Goal: Information Seeking & Learning: Check status

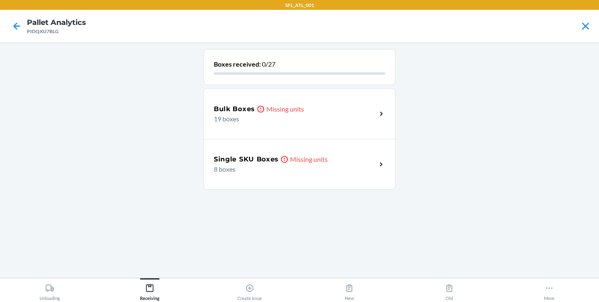
click at [320, 126] on div "Bulk Boxes Missing units 19 boxes" at bounding box center [300, 113] width 192 height 51
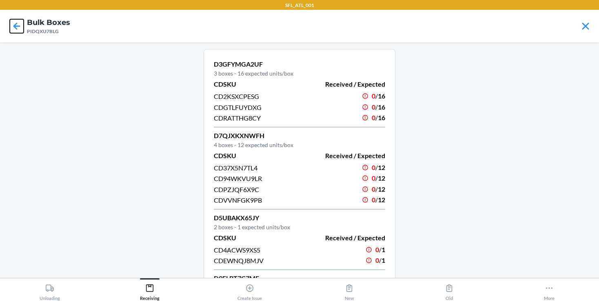
click at [18, 29] on icon at bounding box center [17, 26] width 14 height 14
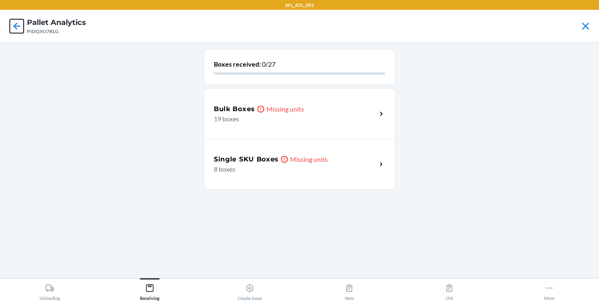
click at [20, 26] on icon at bounding box center [16, 25] width 7 height 7
click at [290, 131] on div "Bulk Boxes Missing units 17 boxes" at bounding box center [300, 113] width 192 height 51
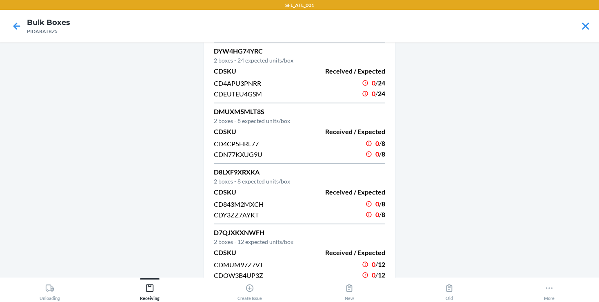
scroll to position [162, 0]
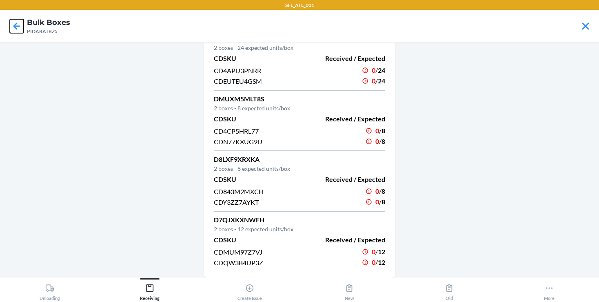
click at [20, 24] on icon at bounding box center [17, 26] width 14 height 14
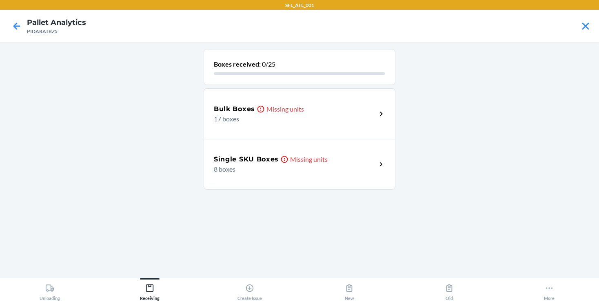
click at [243, 163] on h5 "Single SKU Boxes" at bounding box center [246, 159] width 65 height 10
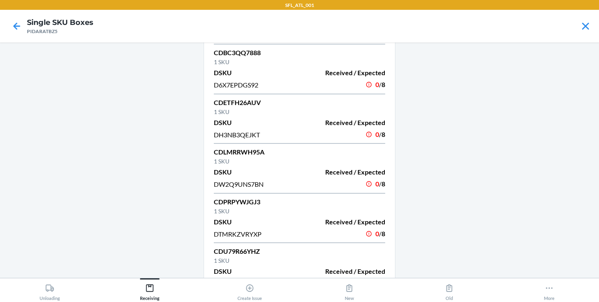
scroll to position [181, 0]
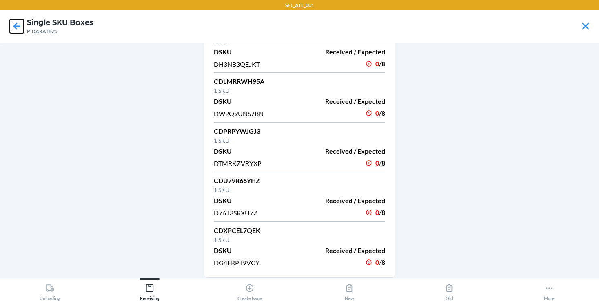
click at [21, 31] on icon at bounding box center [17, 26] width 14 height 14
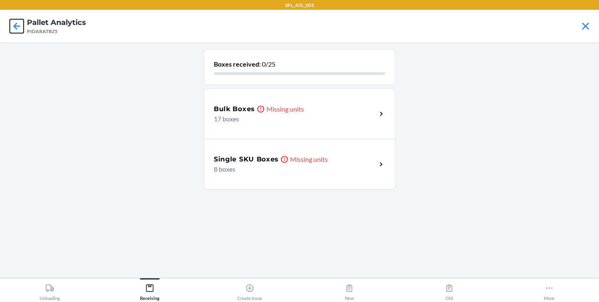
click at [16, 28] on icon at bounding box center [16, 25] width 7 height 7
click at [314, 118] on p "14 boxes" at bounding box center [292, 119] width 156 height 10
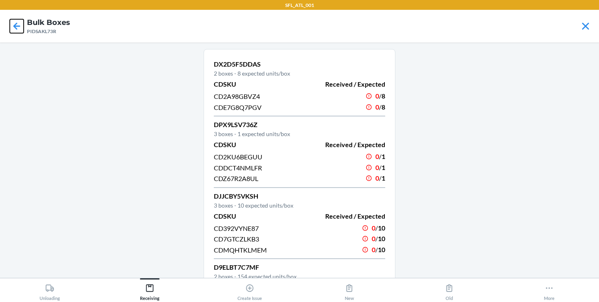
click at [19, 27] on icon at bounding box center [17, 26] width 14 height 14
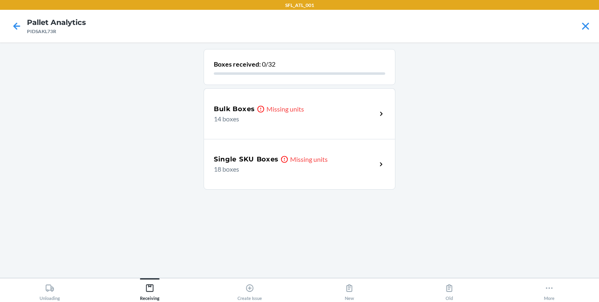
click at [226, 145] on div "Single SKU Boxes Missing units 18 boxes" at bounding box center [300, 164] width 192 height 51
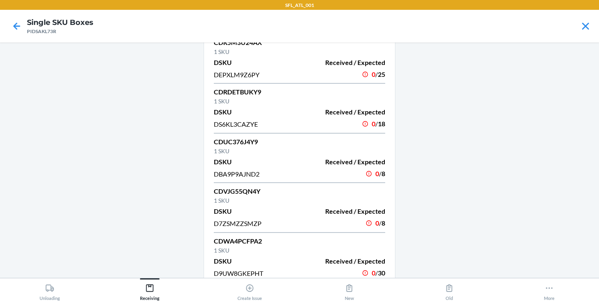
scroll to position [677, 0]
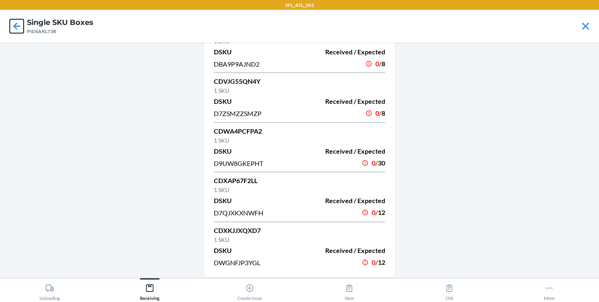
click at [20, 28] on icon at bounding box center [17, 26] width 14 height 14
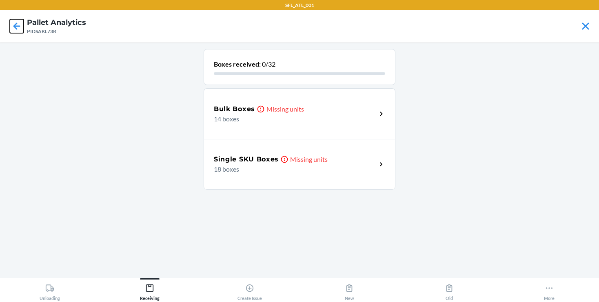
click at [20, 27] on icon at bounding box center [17, 26] width 14 height 14
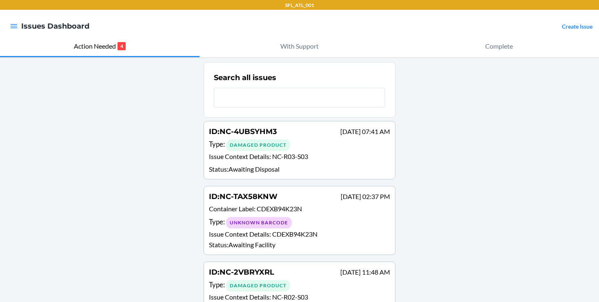
scroll to position [94, 0]
